Goal: Task Accomplishment & Management: Complete application form

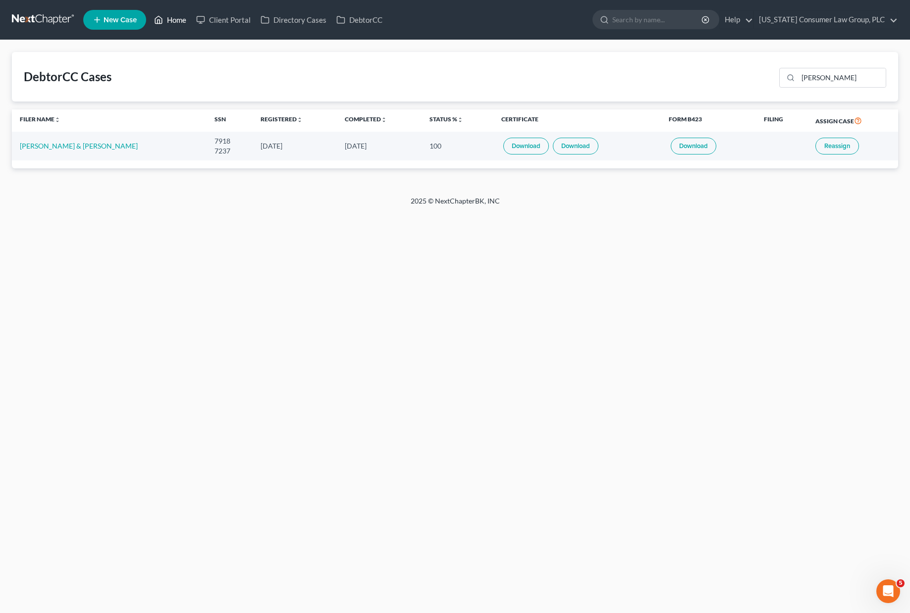
click at [174, 19] on link "Home" at bounding box center [170, 20] width 42 height 18
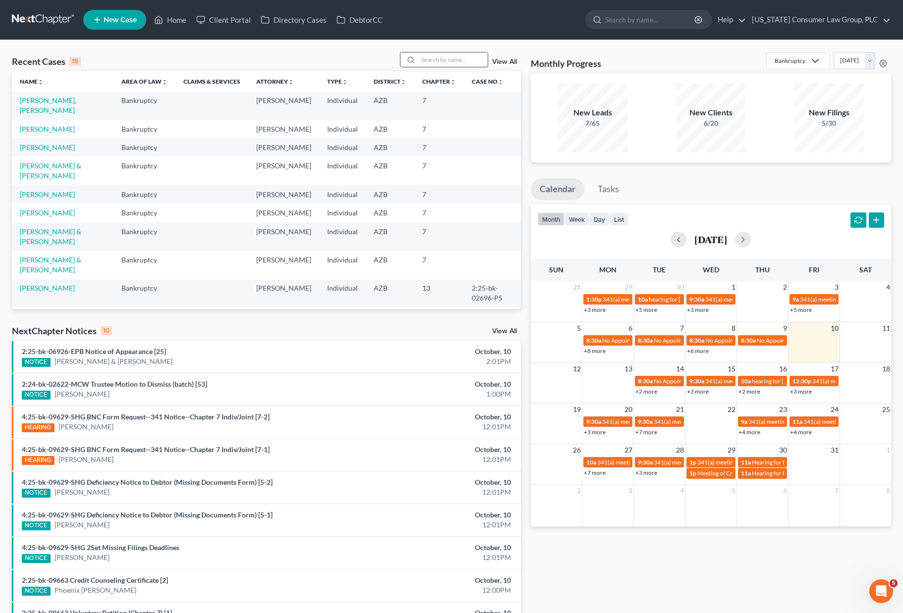
click at [456, 58] on input "search" at bounding box center [452, 60] width 69 height 14
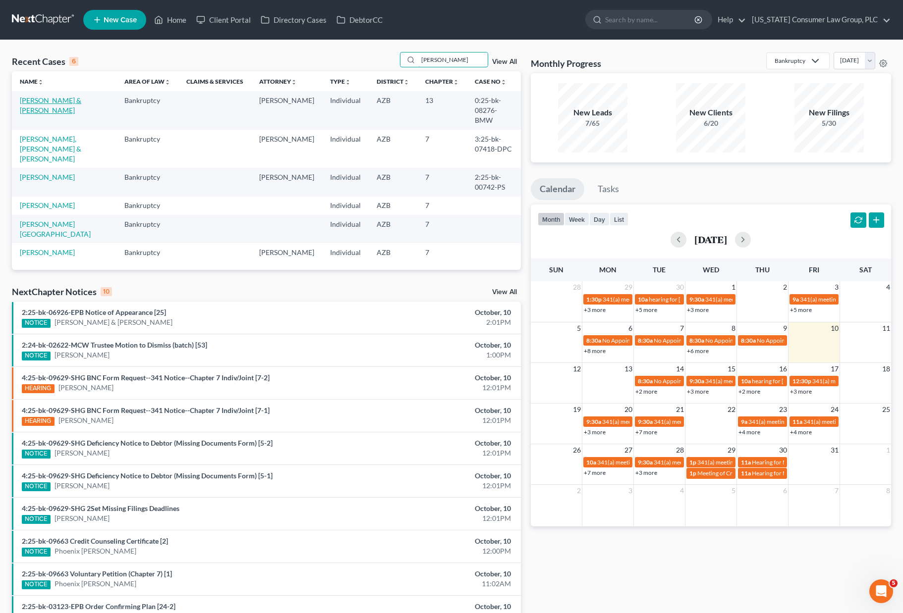
type input "[PERSON_NAME]"
click at [34, 103] on link "[PERSON_NAME] & [PERSON_NAME]" at bounding box center [50, 105] width 61 height 18
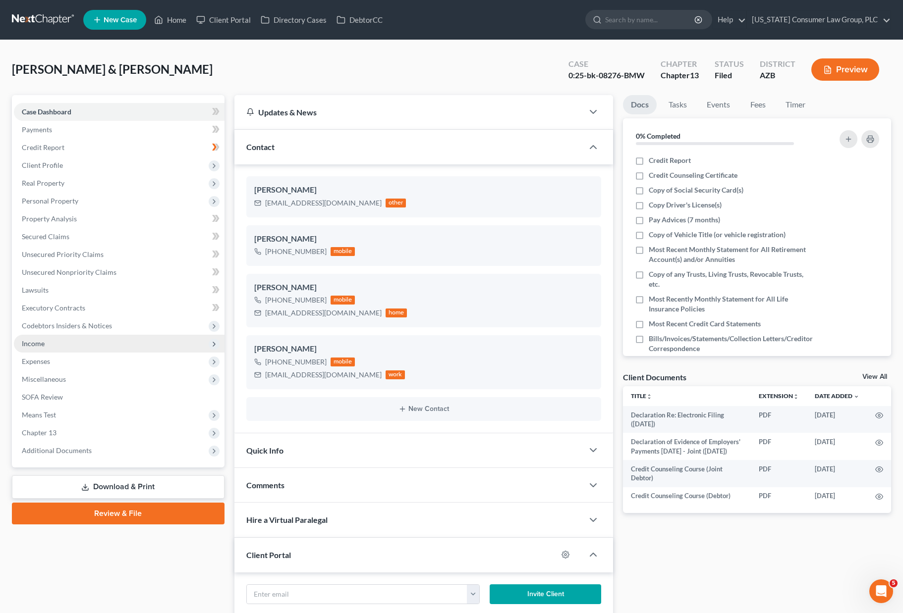
click at [38, 344] on span "Income" at bounding box center [33, 343] width 23 height 8
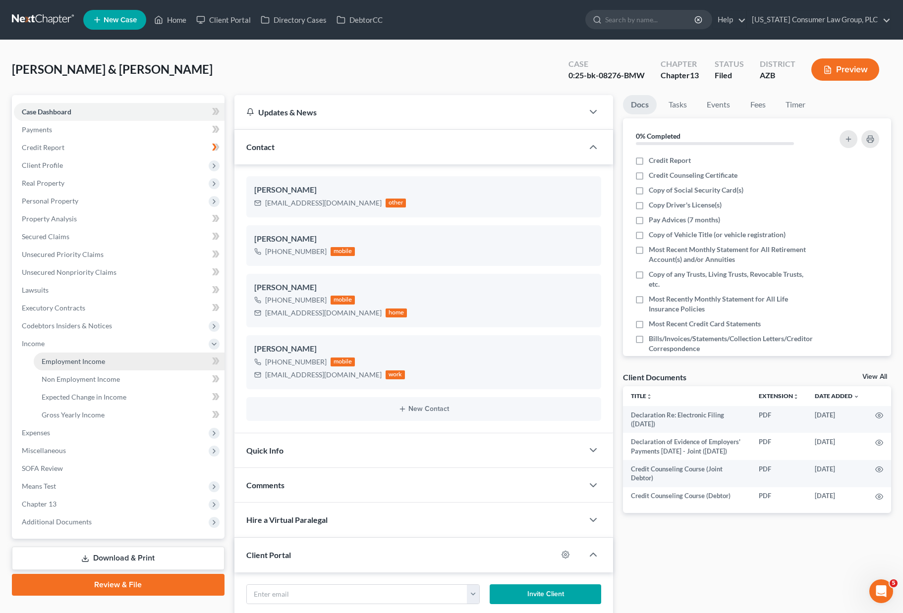
click at [66, 361] on span "Employment Income" at bounding box center [73, 361] width 63 height 8
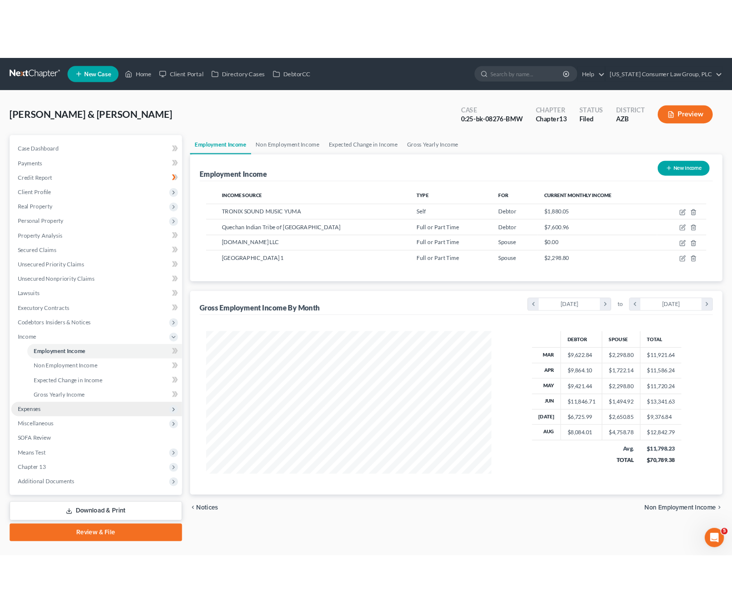
scroll to position [178, 372]
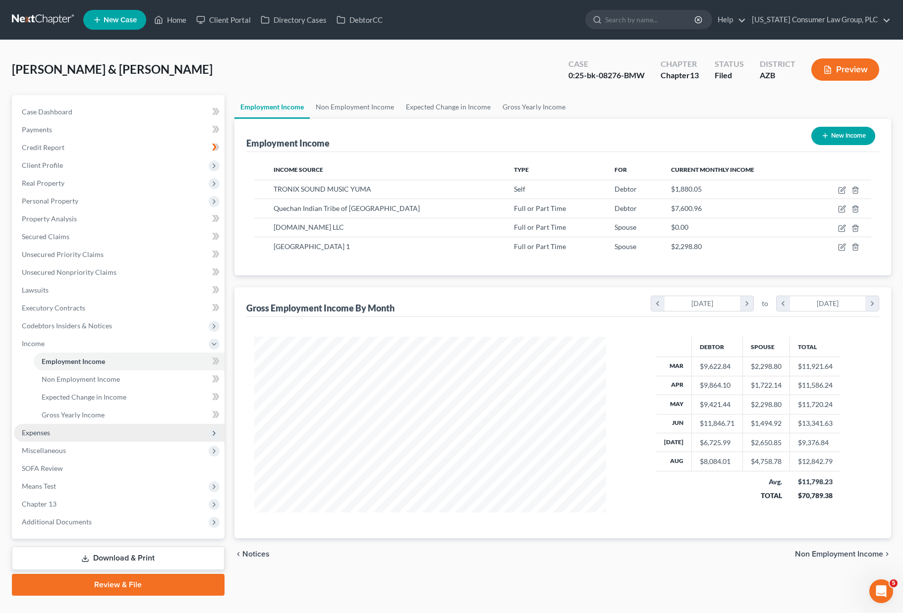
click at [48, 433] on span "Expenses" at bounding box center [36, 433] width 28 height 8
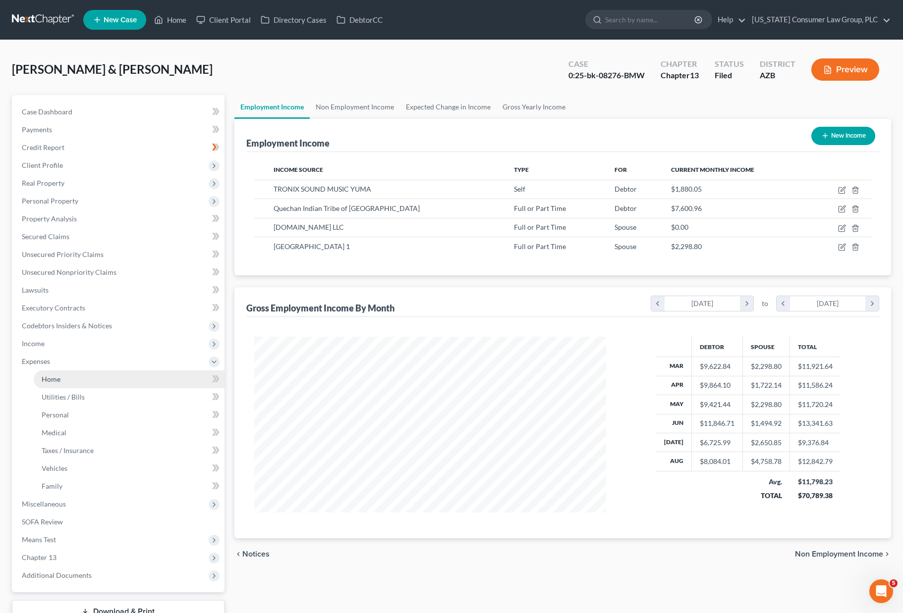
click at [58, 378] on span "Home" at bounding box center [51, 379] width 19 height 8
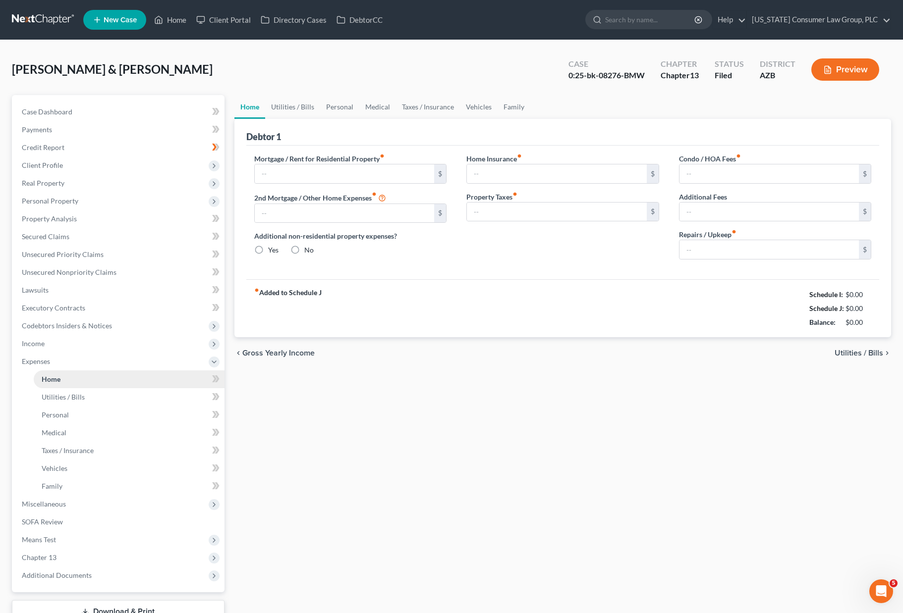
type input "2,283.00"
type input "0.00"
radio input "true"
type input "0.00"
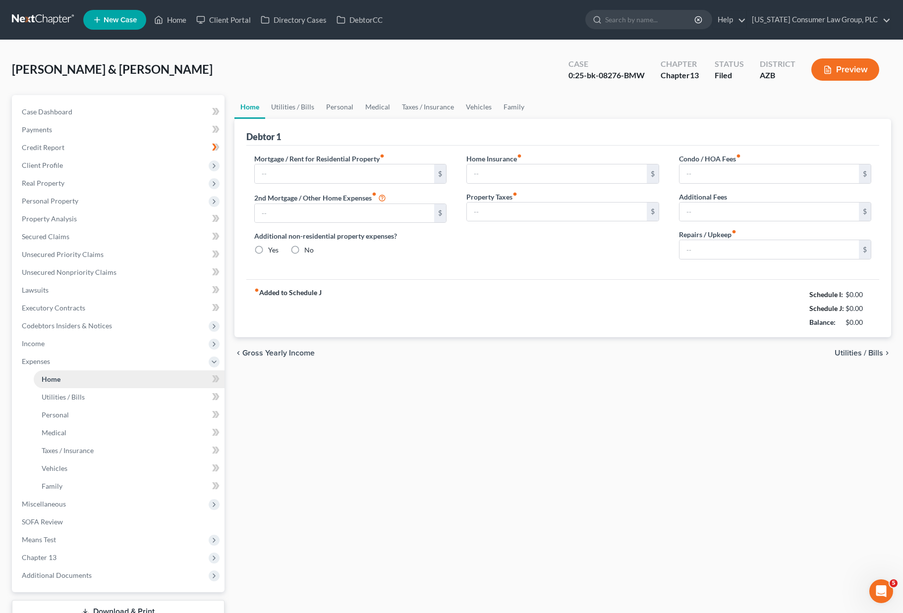
type input "0.00"
click at [49, 239] on span "Secured Claims" at bounding box center [46, 236] width 48 height 8
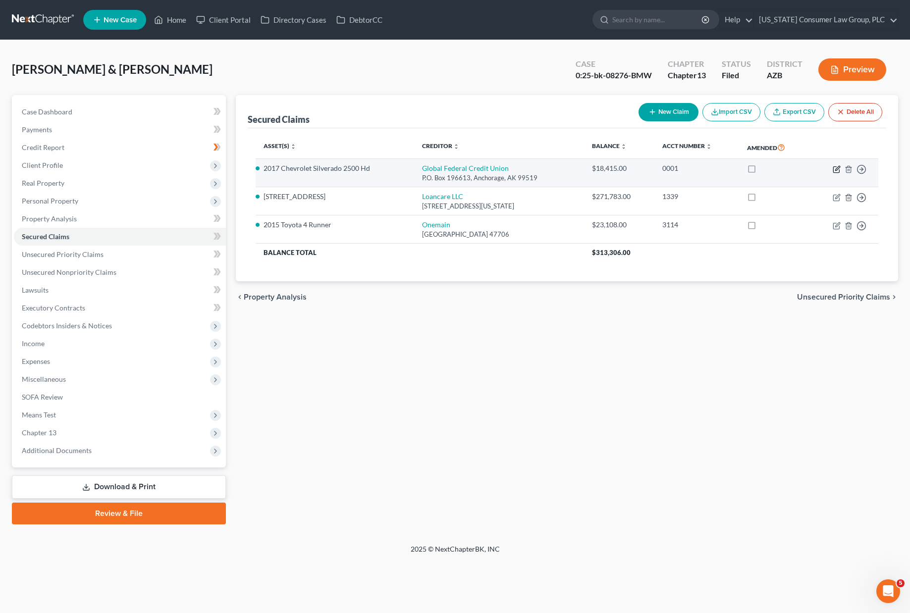
click at [838, 168] on icon "button" at bounding box center [837, 170] width 8 height 8
select select "1"
select select "0"
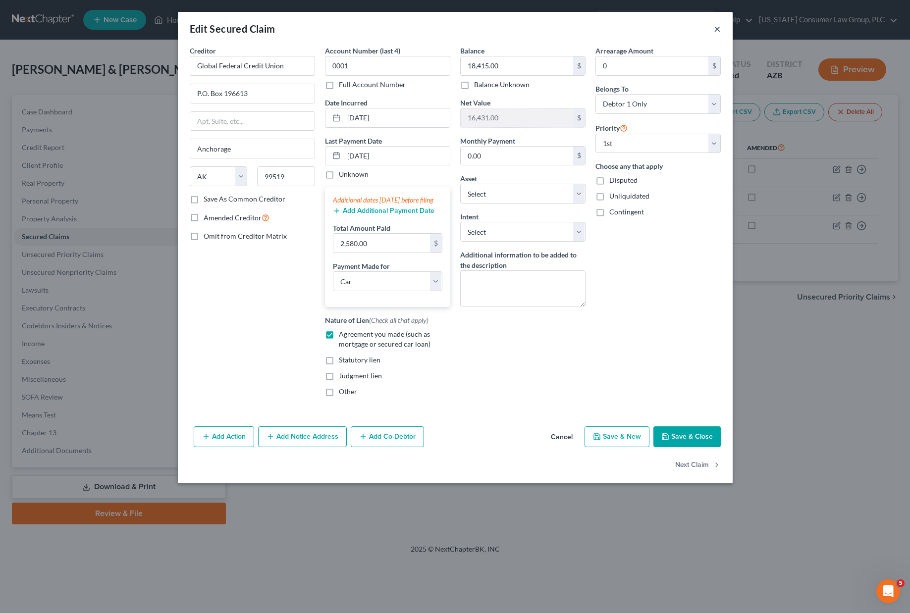
click at [717, 27] on button "×" at bounding box center [717, 29] width 7 height 12
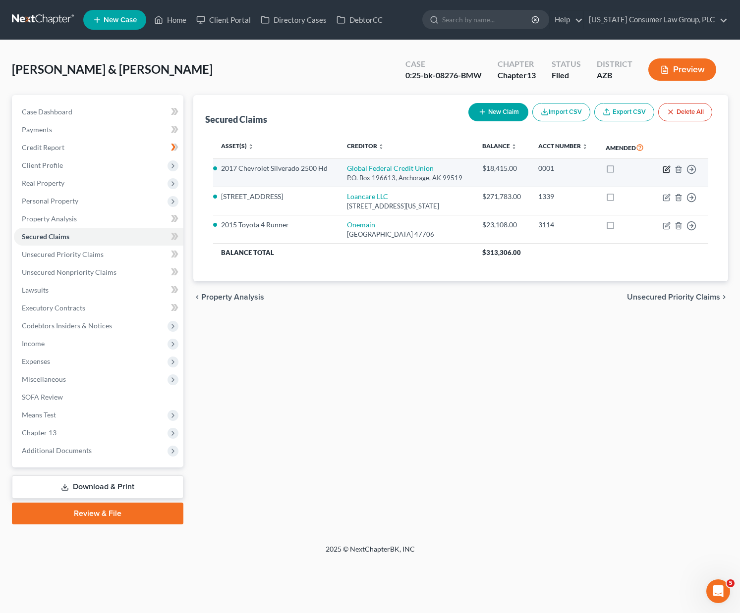
click at [670, 168] on icon "button" at bounding box center [667, 170] width 8 height 8
select select "1"
select select "0"
select select "6"
select select "0"
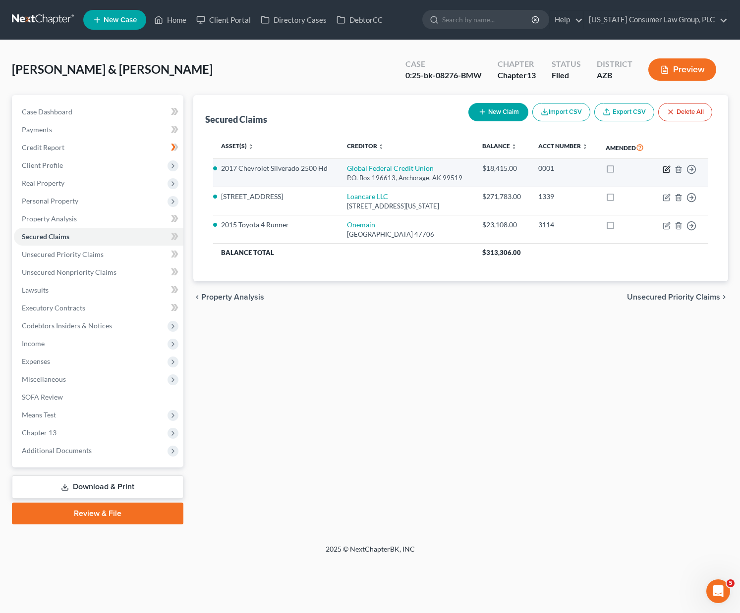
select select "0"
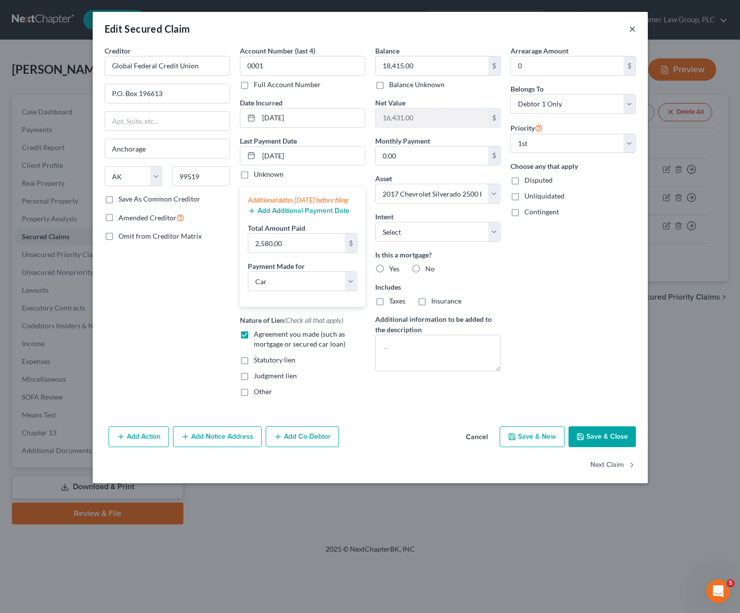
click at [630, 24] on button "×" at bounding box center [632, 29] width 7 height 12
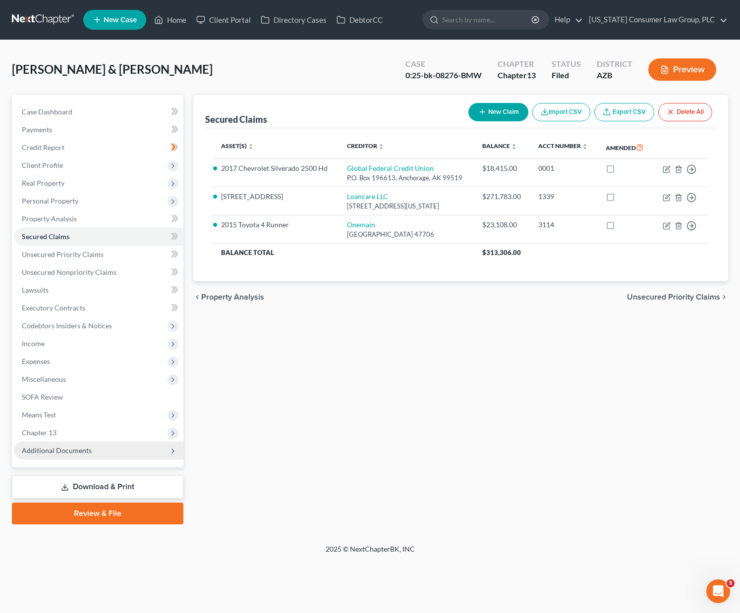
click at [60, 444] on span "Additional Documents" at bounding box center [98, 451] width 169 height 18
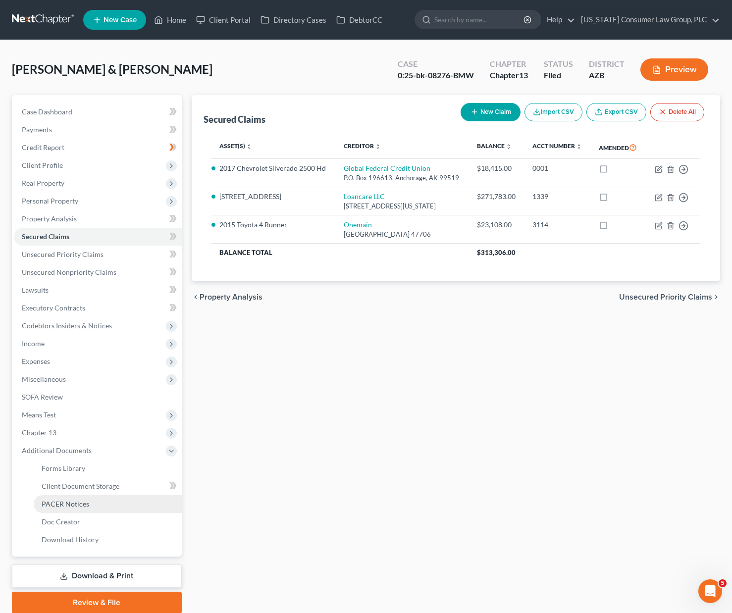
click at [71, 509] on link "PACER Notices" at bounding box center [108, 505] width 148 height 18
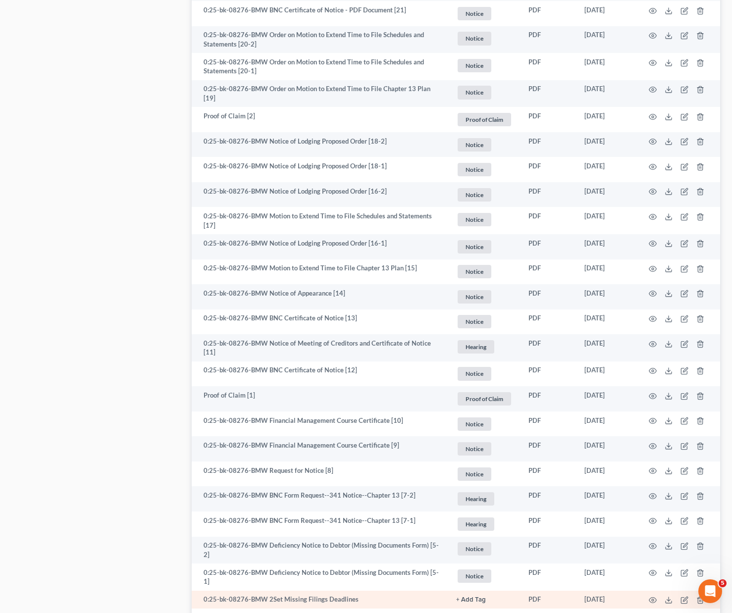
scroll to position [276, 0]
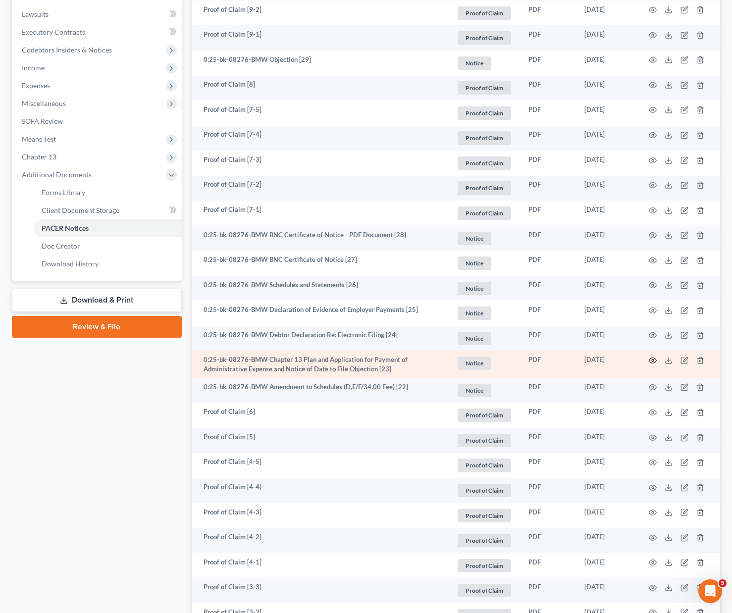
click at [650, 362] on icon "button" at bounding box center [653, 361] width 8 height 8
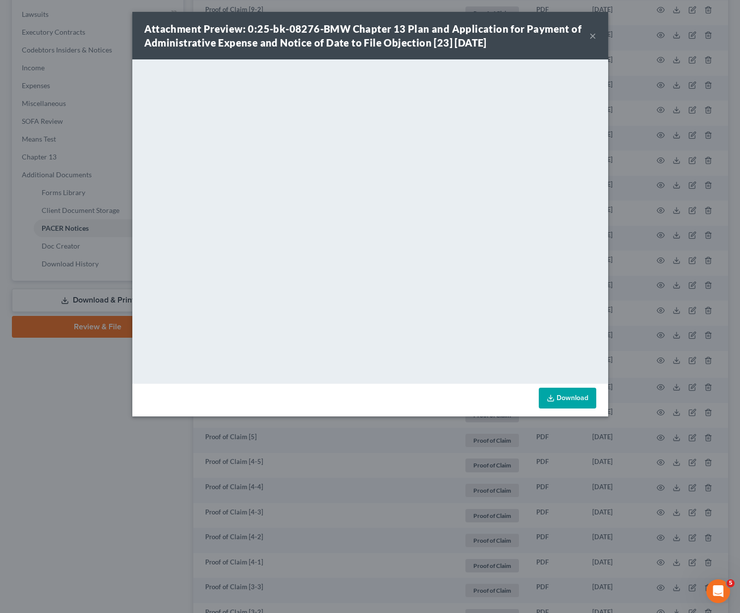
click at [588, 35] on div "Attachment Preview: 0:25-bk-08276-BMW Chapter 13 Plan and Application for Payme…" at bounding box center [366, 36] width 445 height 28
click at [593, 35] on button "×" at bounding box center [592, 36] width 7 height 12
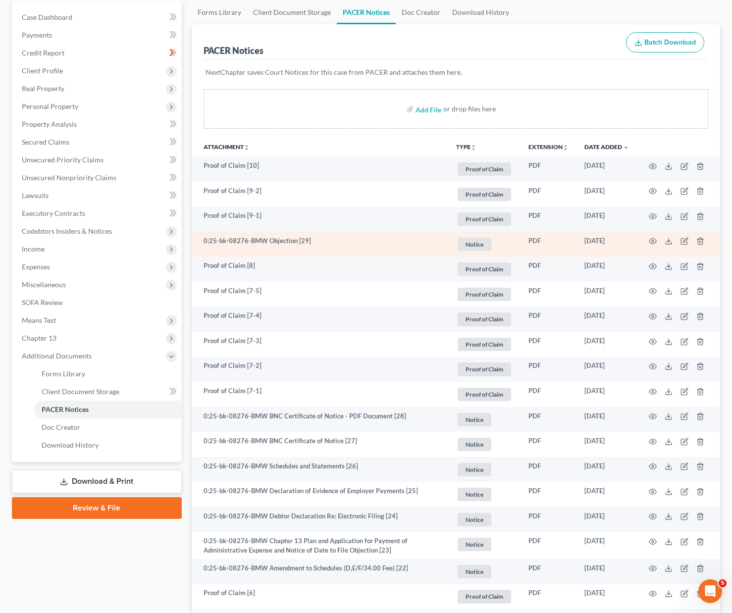
scroll to position [0, 0]
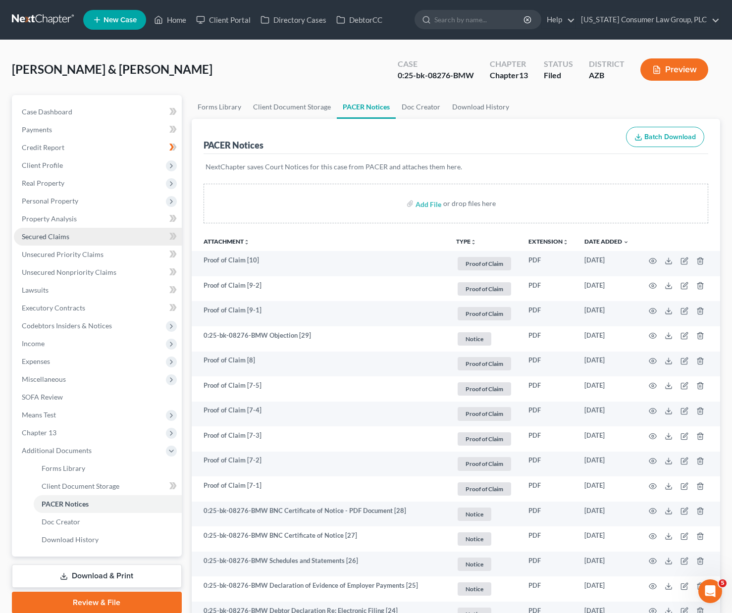
click at [47, 238] on span "Secured Claims" at bounding box center [46, 236] width 48 height 8
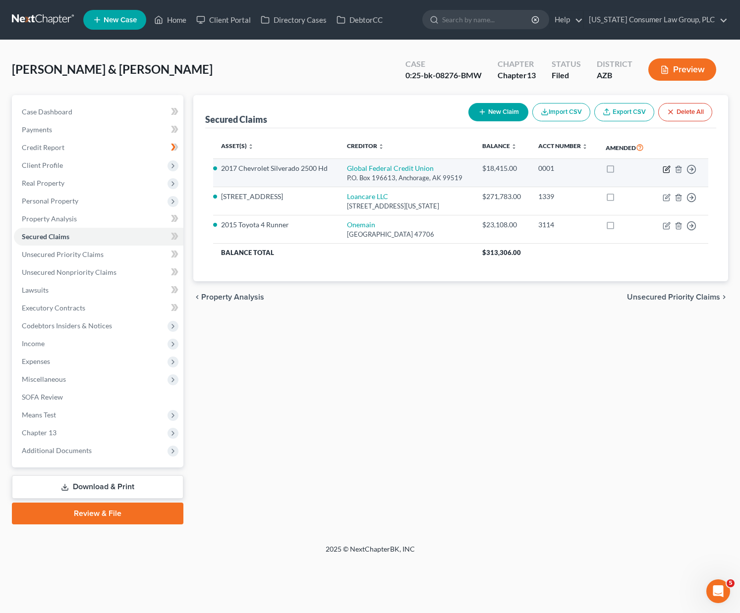
click at [665, 170] on icon "button" at bounding box center [667, 170] width 8 height 8
select select "1"
select select "0"
select select "6"
select select "0"
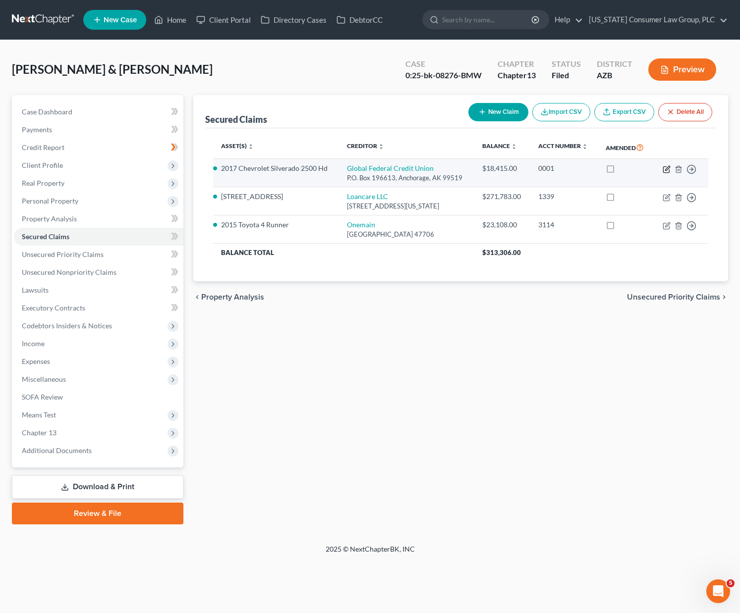
select select "0"
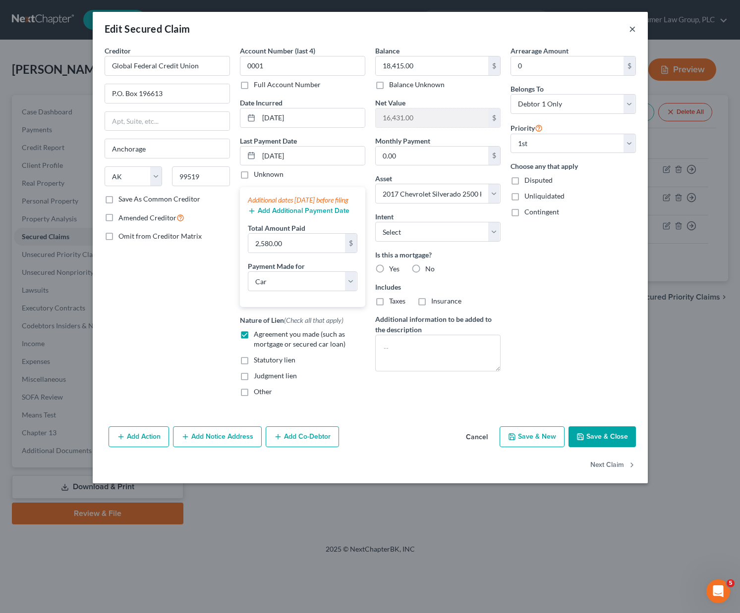
click at [634, 28] on button "×" at bounding box center [632, 29] width 7 height 12
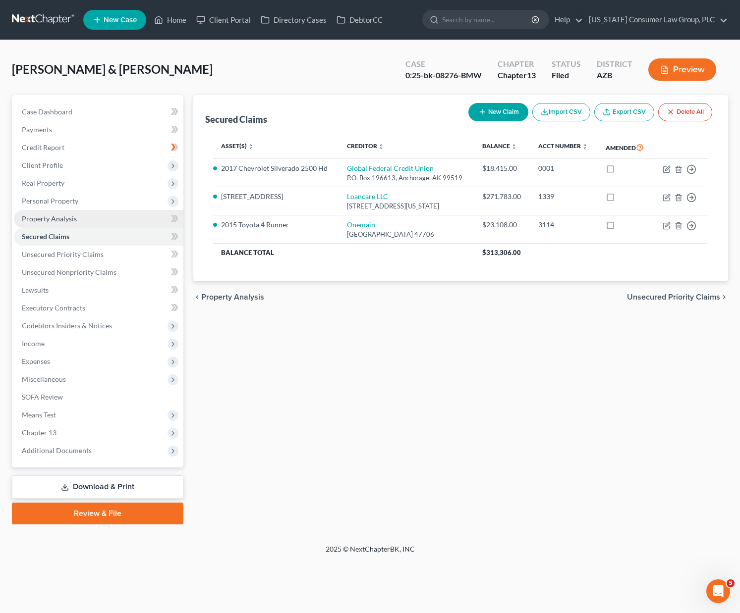
click at [65, 215] on span "Property Analysis" at bounding box center [49, 219] width 55 height 8
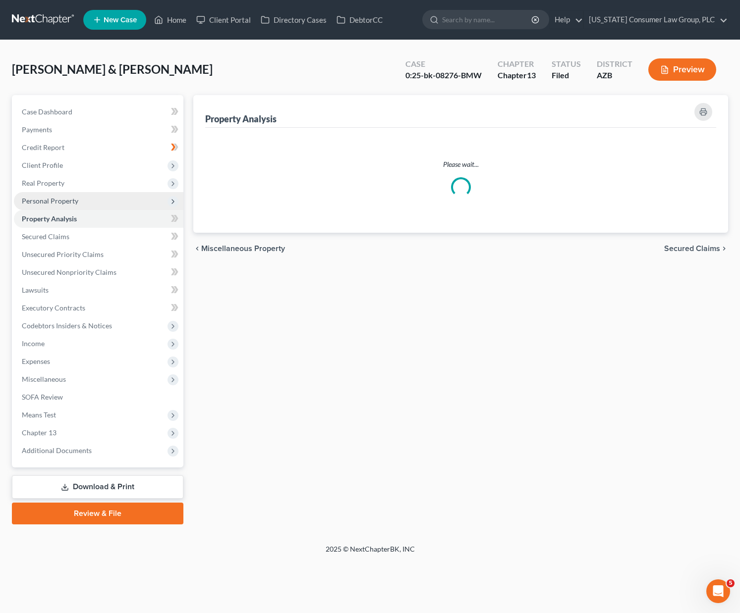
click at [65, 202] on span "Personal Property" at bounding box center [50, 201] width 56 height 8
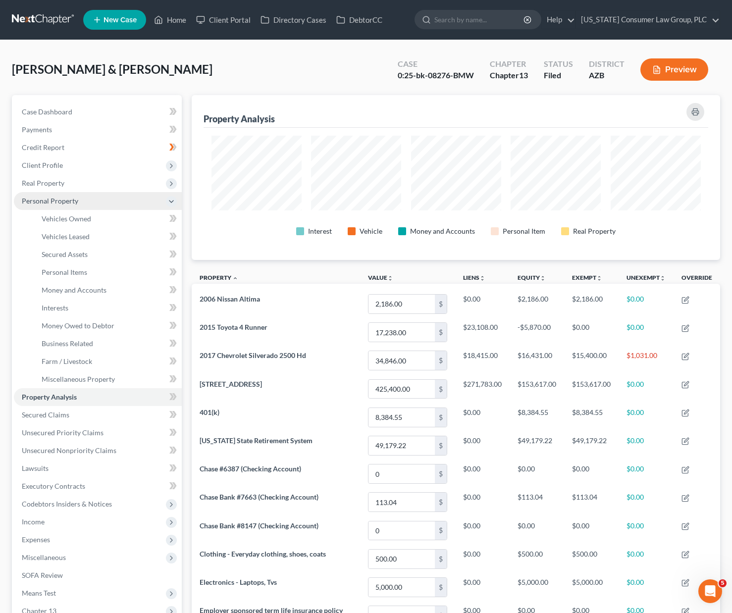
scroll to position [165, 529]
